Goal: Book appointment/travel/reservation

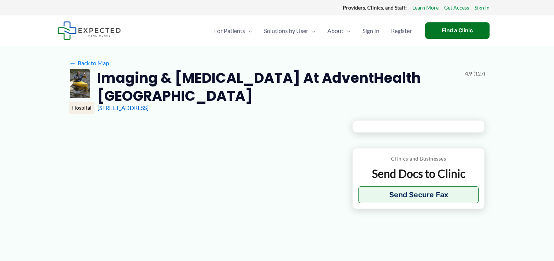
type input "**********"
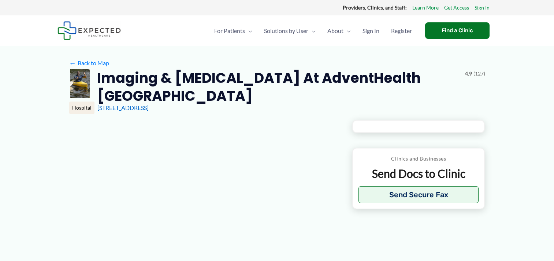
type input "**********"
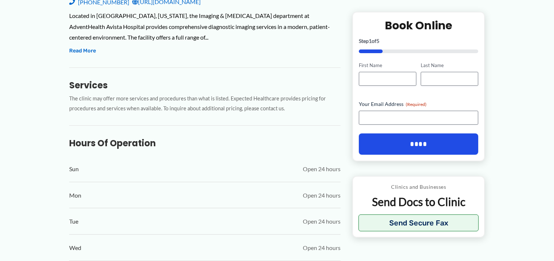
scroll to position [183, 0]
